Goal: Navigation & Orientation: Find specific page/section

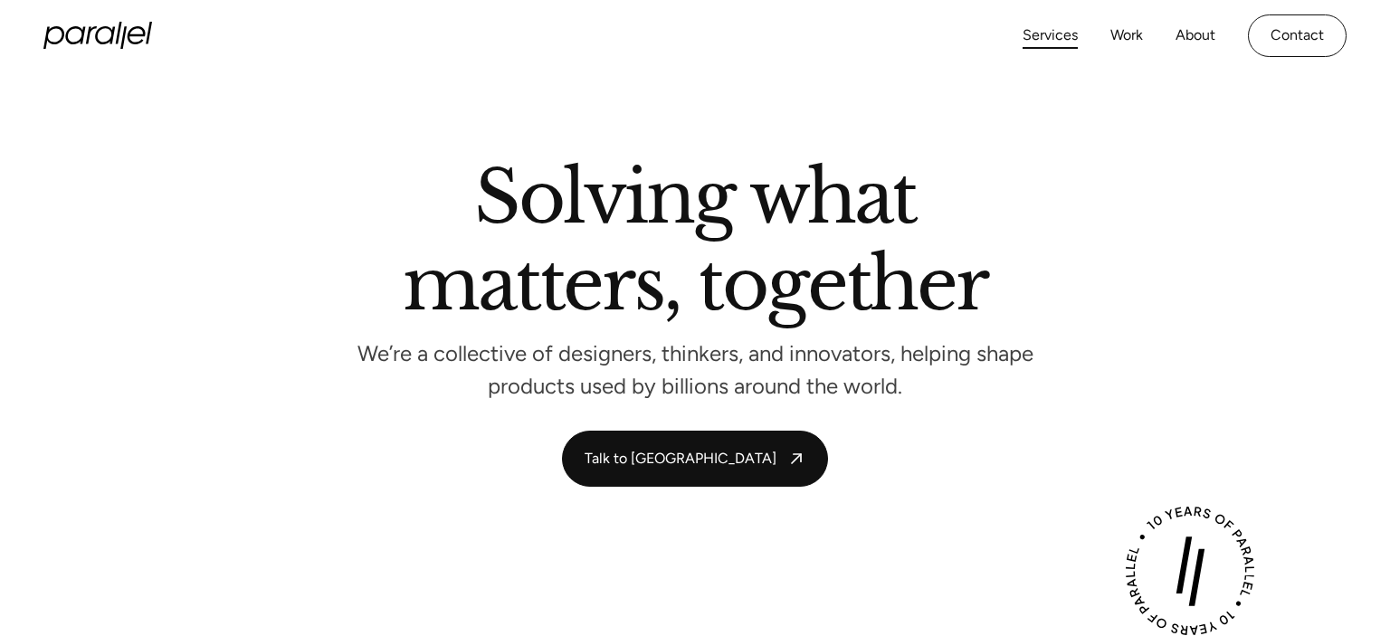
click at [1077, 43] on link "Services" at bounding box center [1049, 36] width 55 height 26
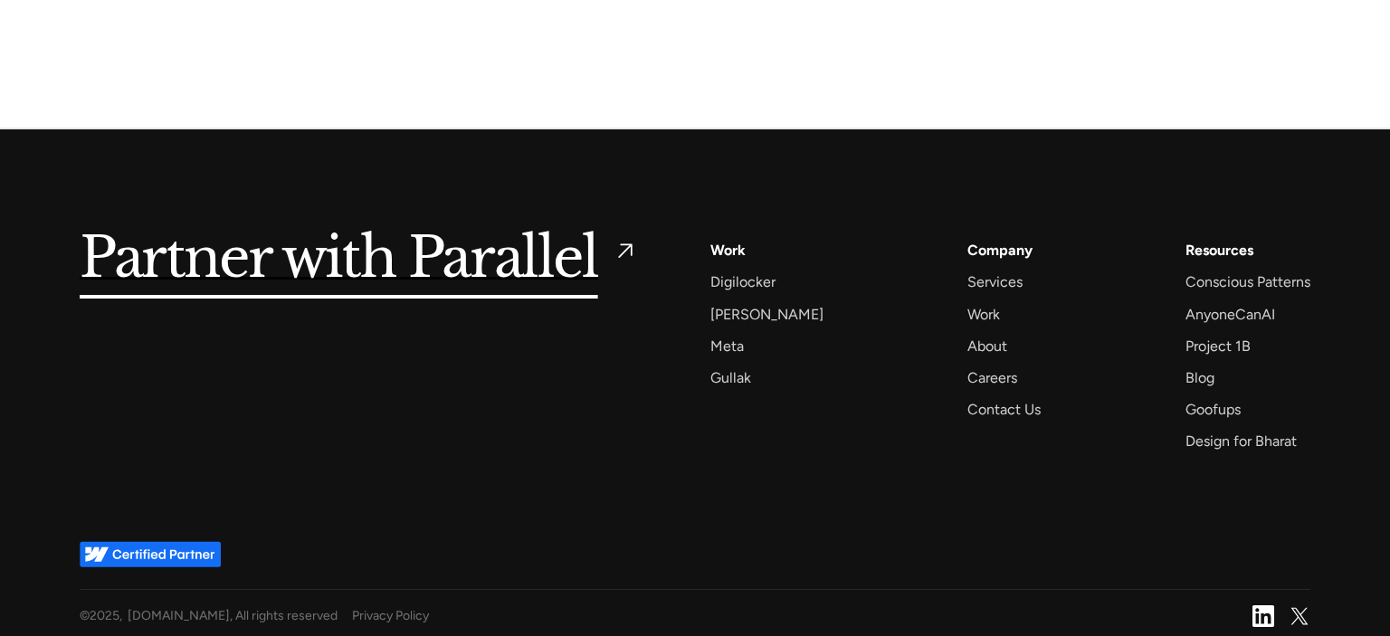
scroll to position [5900, 0]
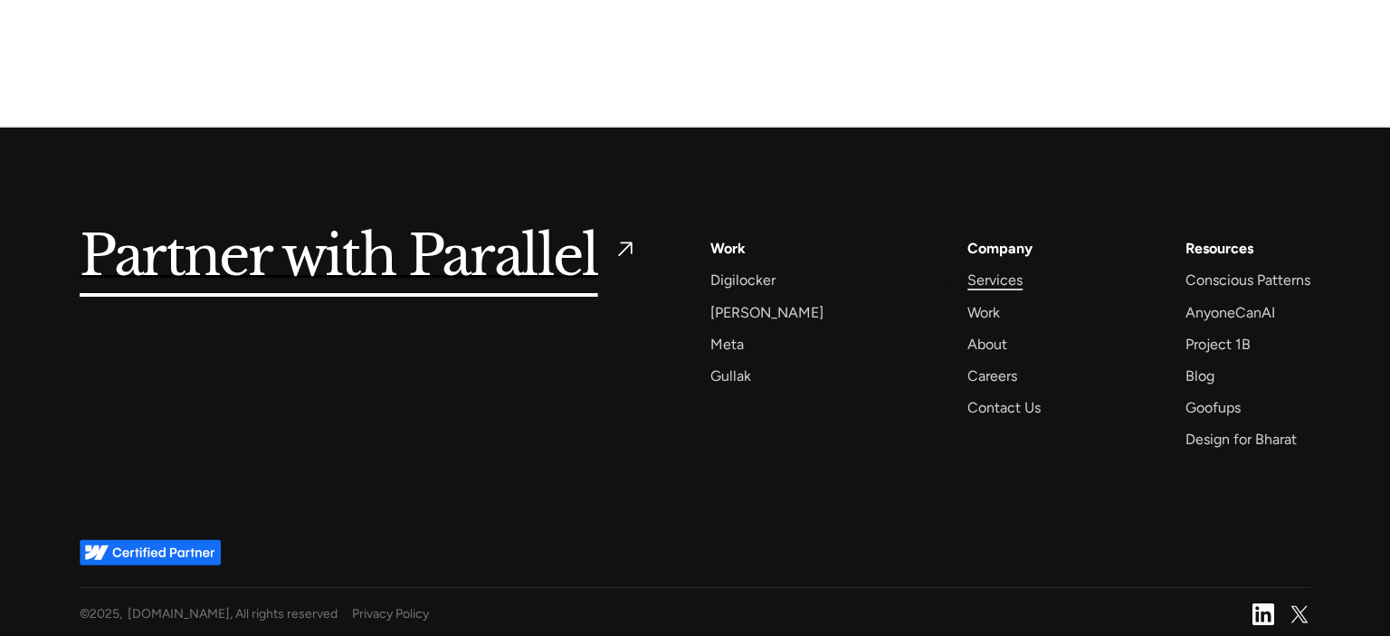
click at [969, 277] on div "Services" at bounding box center [994, 280] width 55 height 24
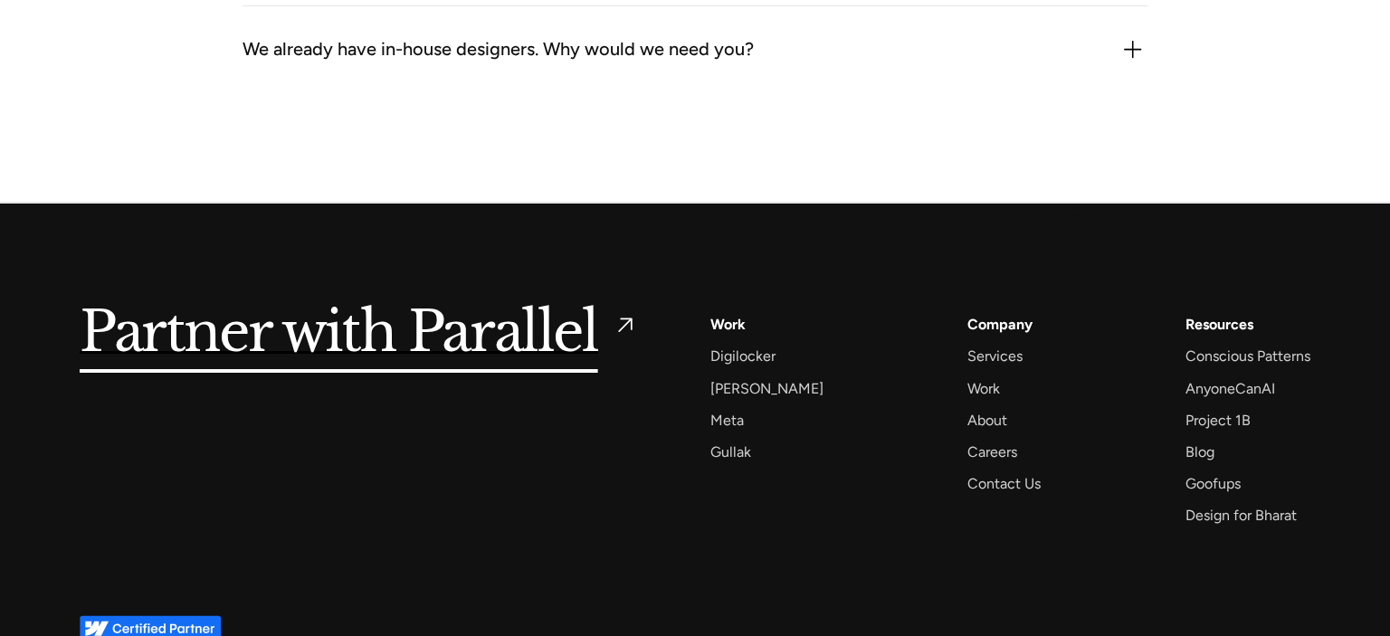
scroll to position [5900, 0]
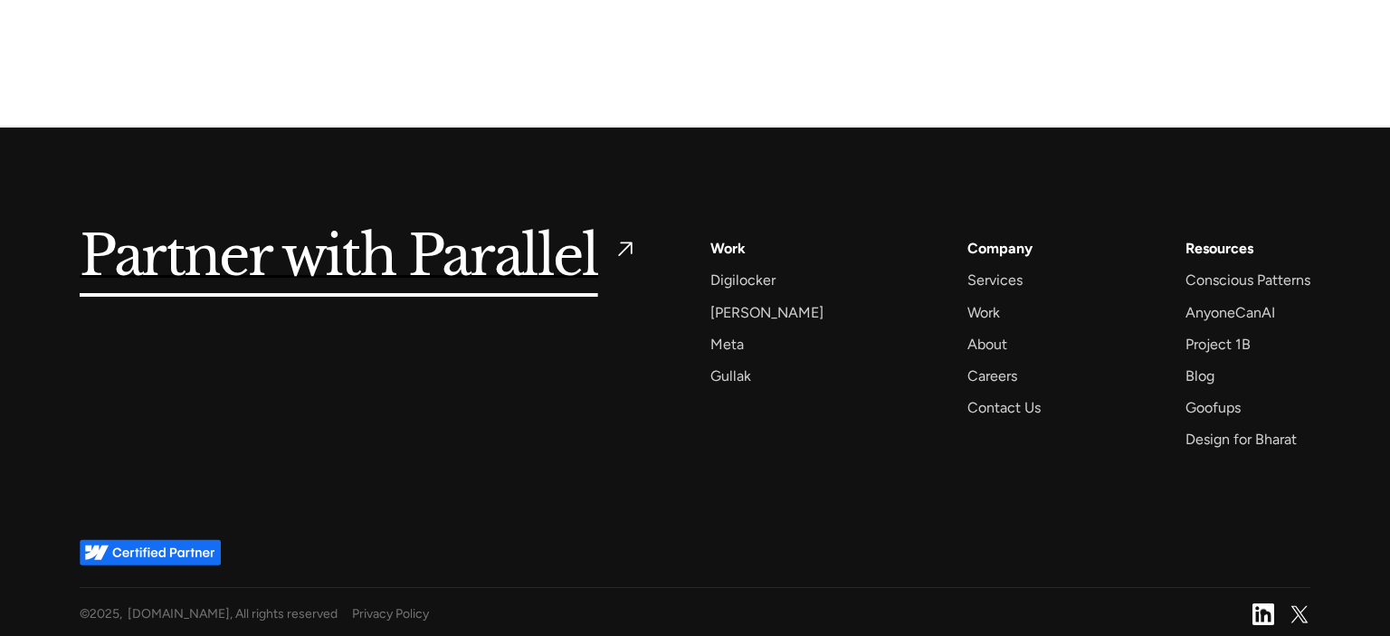
click at [1262, 613] on img at bounding box center [1263, 615] width 22 height 22
